Goal: Find contact information: Find contact information

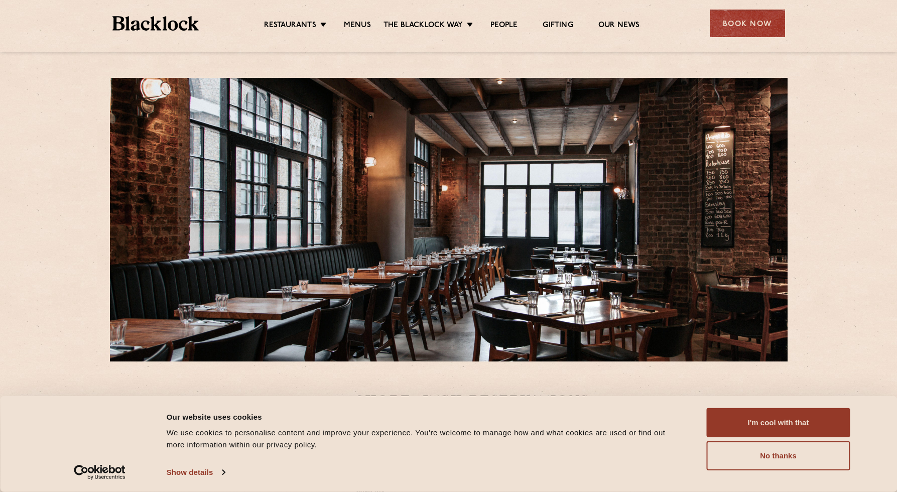
click at [412, 249] on div at bounding box center [449, 220] width 678 height 284
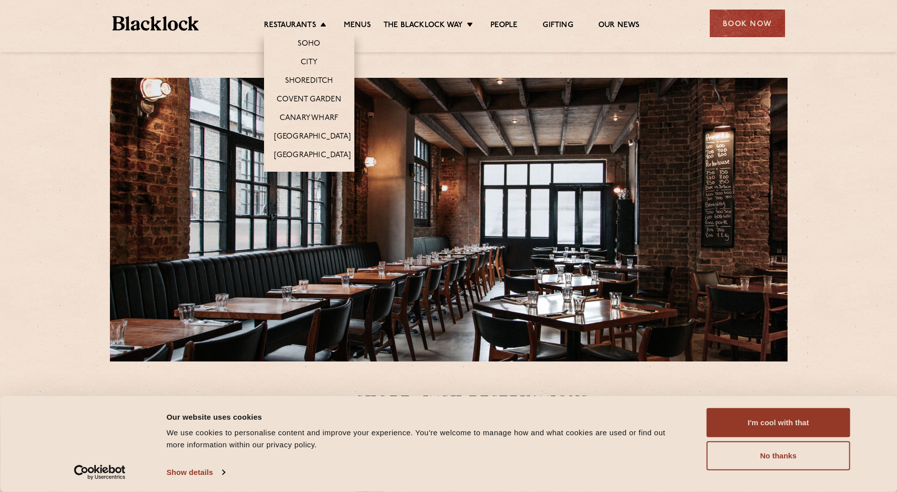
click at [321, 28] on li "Restaurants [GEOGRAPHIC_DATA] [GEOGRAPHIC_DATA] [GEOGRAPHIC_DATA] [GEOGRAPHIC_D…" at bounding box center [297, 26] width 67 height 11
click at [306, 82] on link "Shoreditch" at bounding box center [309, 81] width 48 height 11
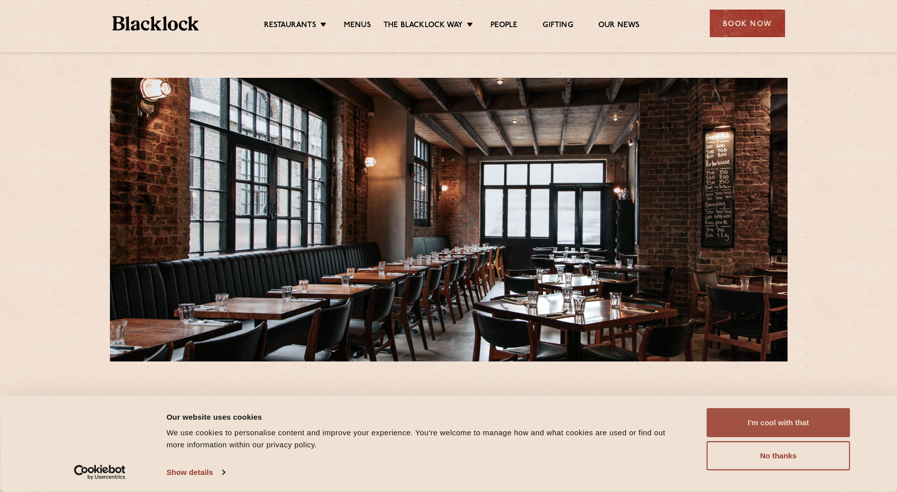
click at [749, 418] on button "I'm cool with that" at bounding box center [779, 422] width 144 height 29
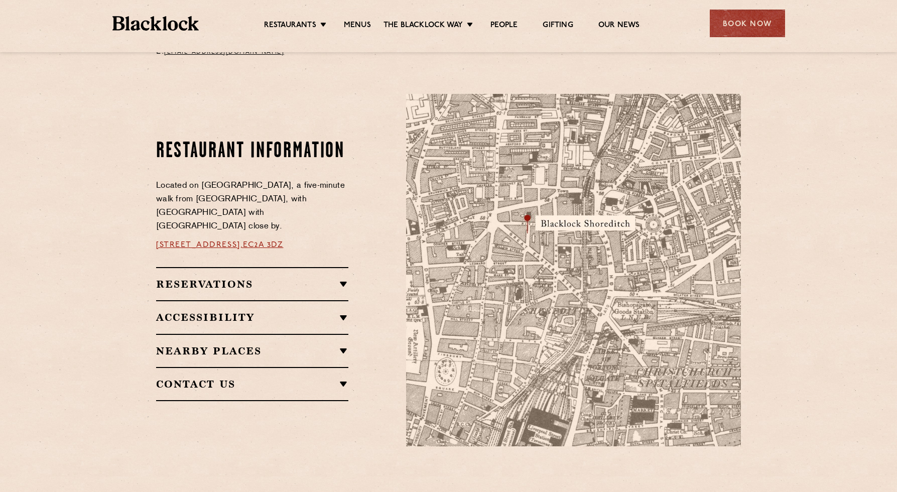
scroll to position [534, 0]
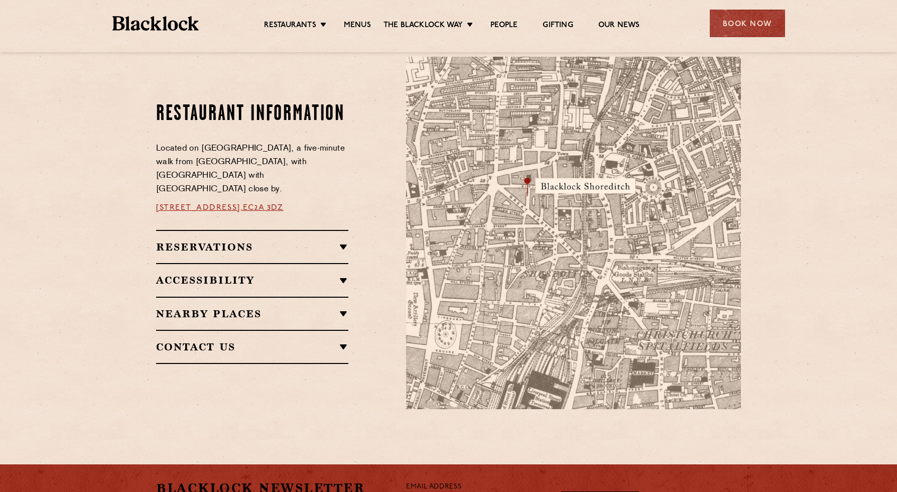
click at [526, 197] on img at bounding box center [573, 233] width 335 height 352
click at [354, 28] on link "Menus" at bounding box center [357, 26] width 27 height 11
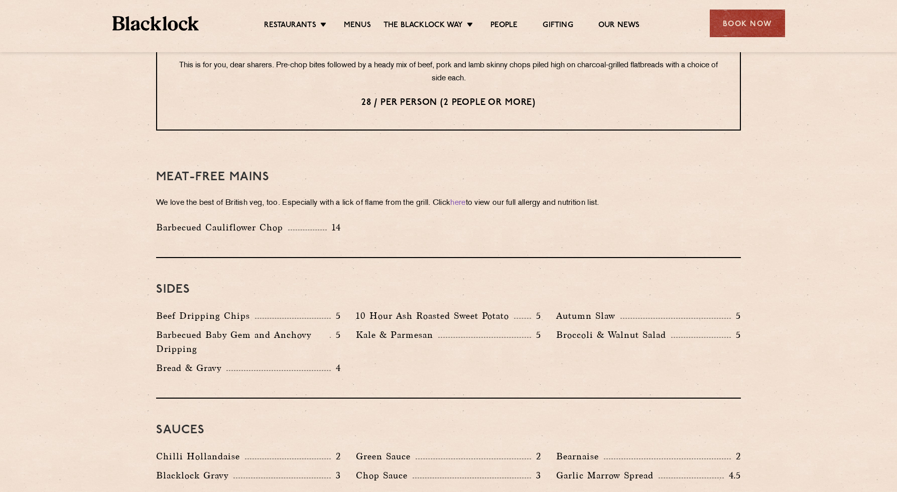
scroll to position [1334, 0]
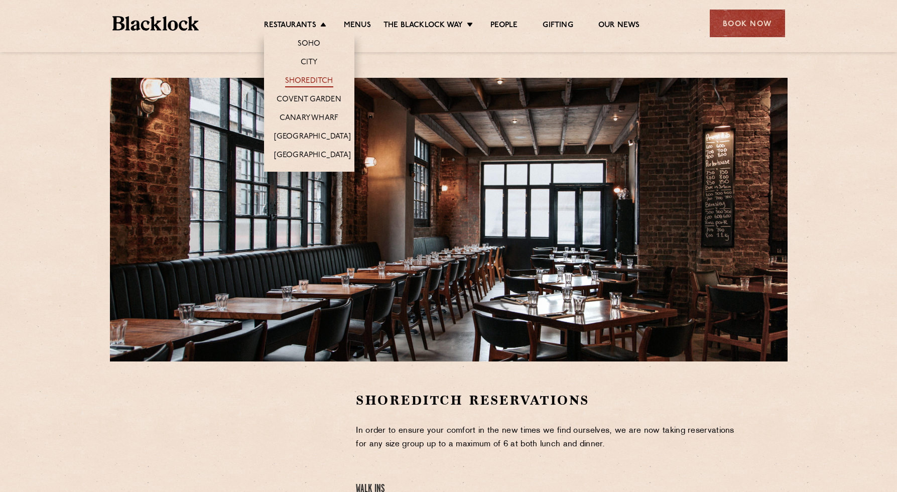
click at [302, 80] on link "Shoreditch" at bounding box center [309, 81] width 48 height 11
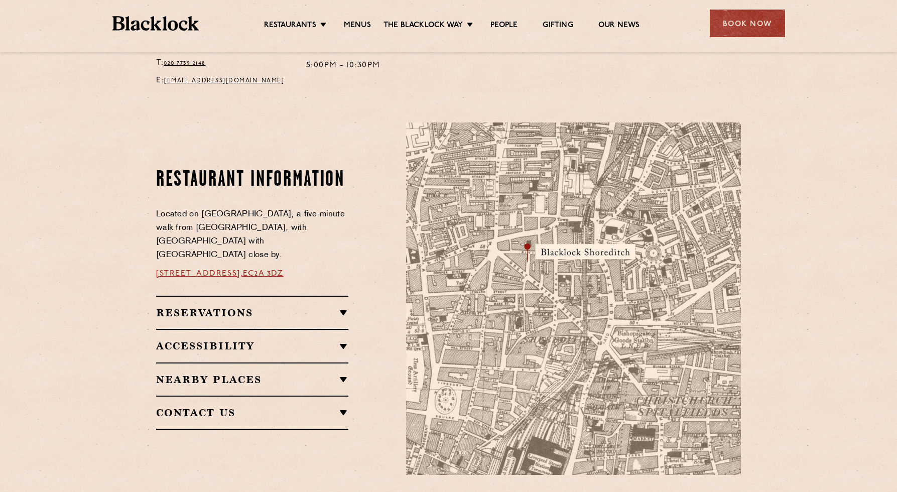
scroll to position [472, 0]
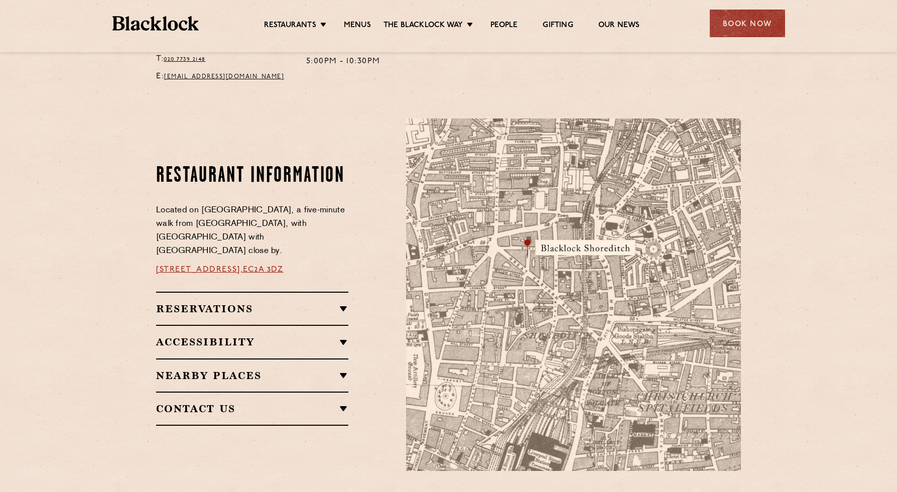
click at [283, 265] on link "EC2A 3DZ" at bounding box center [263, 269] width 40 height 8
